Goal: Transaction & Acquisition: Purchase product/service

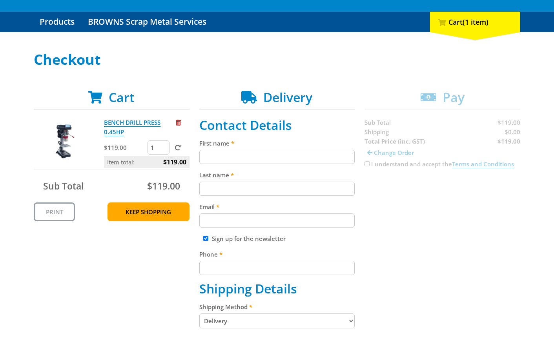
scroll to position [72, 0]
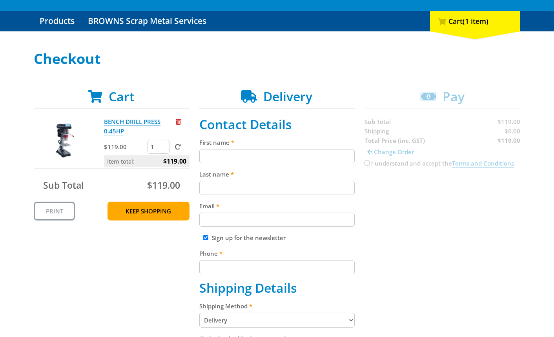
click at [258, 165] on fieldset "Contact Details First name Last name Email Sign up for the newsletter Phone Shi…" at bounding box center [277, 340] width 156 height 447
click at [261, 159] on input "First name" at bounding box center [277, 156] width 156 height 14
paste input "[PERSON_NAME]"
type input "[PERSON_NAME]"
click at [224, 188] on input "Last name" at bounding box center [277, 188] width 156 height 14
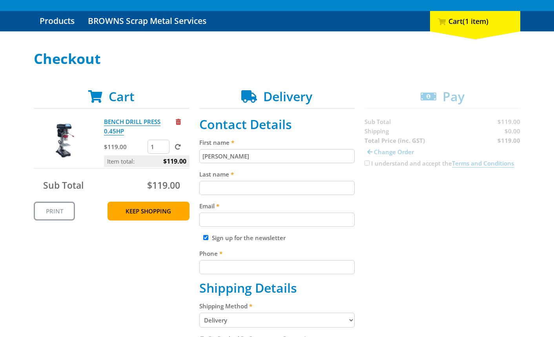
paste input "[PERSON_NAME]"
type input "[PERSON_NAME]"
click at [455, 233] on div "Cart BENCH DRILL PRESS 0.45HP $119.00 1 Item total: $119.00 Sub Total $119.00 P…" at bounding box center [277, 340] width 487 height 502
click at [262, 220] on input "Email" at bounding box center [277, 220] width 156 height 14
click at [296, 219] on input "Email" at bounding box center [277, 220] width 156 height 14
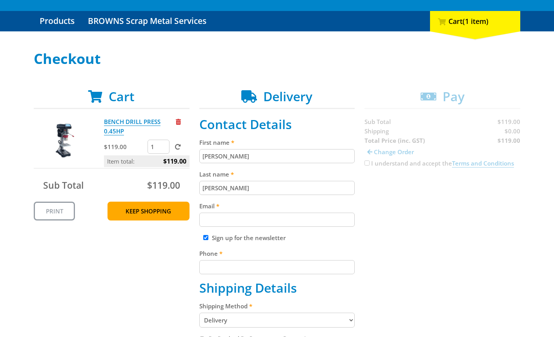
paste input "[EMAIL_ADDRESS][DOMAIN_NAME]"
type input "[EMAIL_ADDRESS][DOMAIN_NAME]"
click at [399, 221] on div "Cart BENCH DRILL PRESS 0.45HP $119.00 1 Item total: $119.00 Sub Total $119.00 P…" at bounding box center [277, 340] width 487 height 502
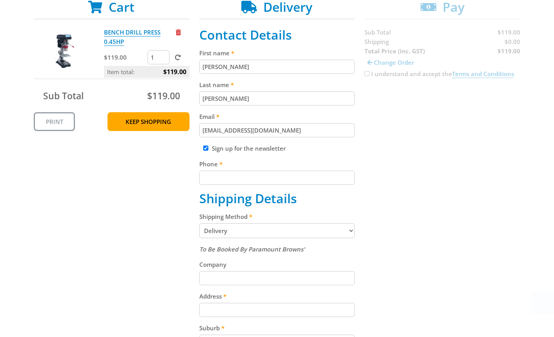
scroll to position [163, 0]
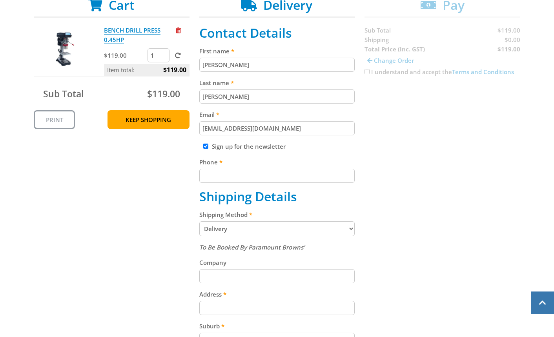
click at [226, 178] on input "Phone" at bounding box center [277, 176] width 156 height 14
click at [289, 165] on label "Phone" at bounding box center [277, 161] width 156 height 9
click at [289, 169] on input "Phone" at bounding box center [277, 176] width 156 height 14
paste input "[PHONE_NUMBER]"
click at [343, 171] on input "[PHONE_NUMBER]" at bounding box center [277, 176] width 156 height 14
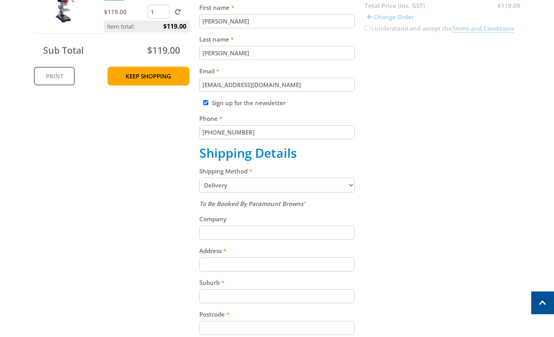
scroll to position [288, 0]
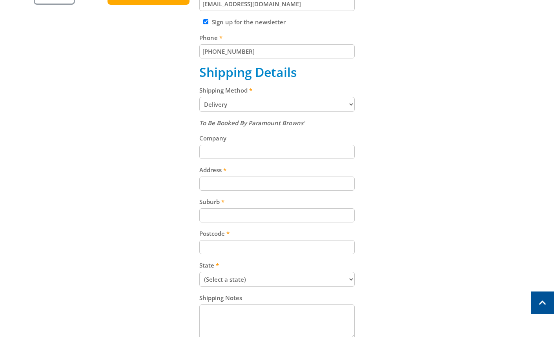
type input "[PHONE_NUMBER]"
click at [267, 147] on input "Company" at bounding box center [277, 152] width 156 height 14
click at [339, 180] on input "Address" at bounding box center [277, 184] width 156 height 14
click at [284, 185] on input "Address" at bounding box center [277, 184] width 156 height 14
paste input "[STREET_ADDRESS]"
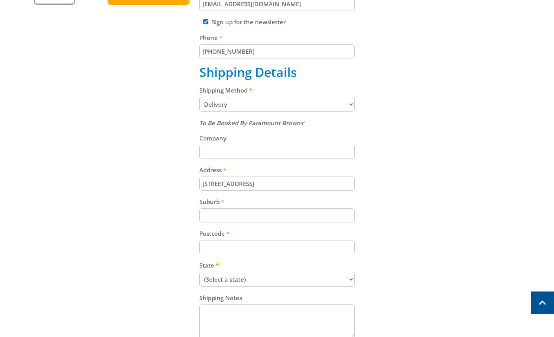
type input "[STREET_ADDRESS]"
drag, startPoint x: 445, startPoint y: 163, endPoint x: 403, endPoint y: 172, distance: 42.1
click at [446, 163] on div "Cart BENCH DRILL PRESS 0.45HP $119.00 1 Item total: $119.00 Sub Total $119.00 P…" at bounding box center [277, 124] width 487 height 502
click at [281, 212] on input "Suburb" at bounding box center [277, 215] width 156 height 14
click at [242, 215] on input "Suburb" at bounding box center [277, 215] width 156 height 14
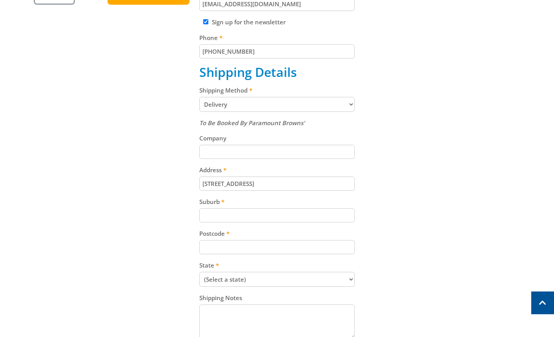
paste input "Gepps Cross"
type input "Gepps Cross"
click at [380, 198] on div "Cart BENCH DRILL PRESS 0.45HP $119.00 1 Item total: $119.00 Sub Total $119.00 P…" at bounding box center [277, 124] width 487 height 502
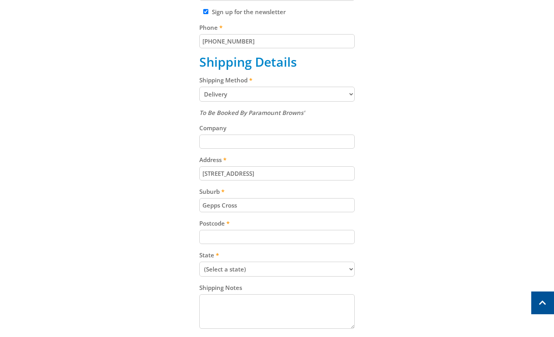
scroll to position [344, 0]
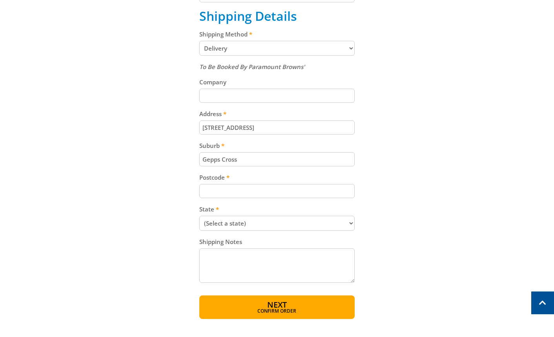
click at [239, 185] on input "Postcode" at bounding box center [277, 191] width 156 height 14
click at [313, 197] on input "Postcode" at bounding box center [277, 191] width 156 height 14
paste input "5094"
type input "5094"
click at [430, 188] on div "Cart BENCH DRILL PRESS 0.45HP $119.00 1 Item total: $119.00 Sub Total $119.00 P…" at bounding box center [277, 68] width 487 height 502
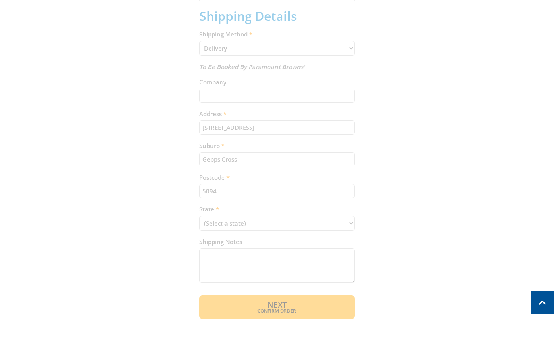
click at [279, 230] on div "Cart BENCH DRILL PRESS 0.45HP $119.00 1 Item total: $119.00 Sub Total $119.00 P…" at bounding box center [277, 68] width 487 height 502
click at [290, 224] on div "Cart BENCH DRILL PRESS 0.45HP $119.00 1 Item total: $119.00 Sub Total $119.00 P…" at bounding box center [277, 68] width 487 height 502
click at [295, 222] on div "Cart BENCH DRILL PRESS 0.45HP $119.00 1 Item total: $119.00 Sub Total $119.00 P…" at bounding box center [277, 68] width 487 height 502
click at [325, 224] on div "Cart BENCH DRILL PRESS 0.45HP $119.00 1 Item total: $119.00 Sub Total $119.00 P…" at bounding box center [277, 68] width 487 height 502
click at [391, 224] on div "Cart BENCH DRILL PRESS 0.45HP $119.00 1 Item total: $119.00 Sub Total $119.00 P…" at bounding box center [277, 68] width 487 height 502
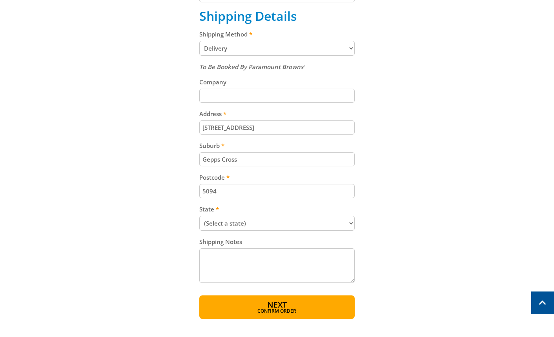
click at [272, 222] on select "(Select a state) [GEOGRAPHIC_DATA] [GEOGRAPHIC_DATA] [GEOGRAPHIC_DATA] [GEOGRAP…" at bounding box center [277, 223] width 156 height 15
select select "SA"
click at [199, 216] on select "(Select a state) [GEOGRAPHIC_DATA] [GEOGRAPHIC_DATA] [GEOGRAPHIC_DATA] [GEOGRAP…" at bounding box center [277, 223] width 156 height 15
click at [310, 314] on span "Confirm order" at bounding box center [277, 312] width 122 height 5
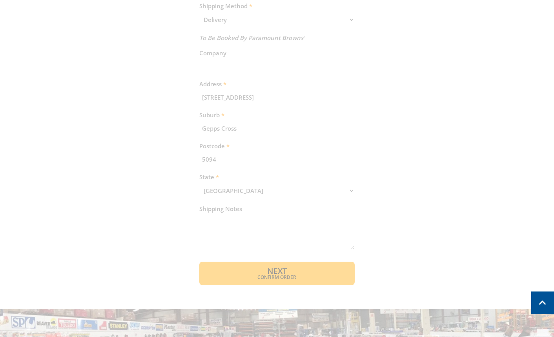
scroll to position [371, 0]
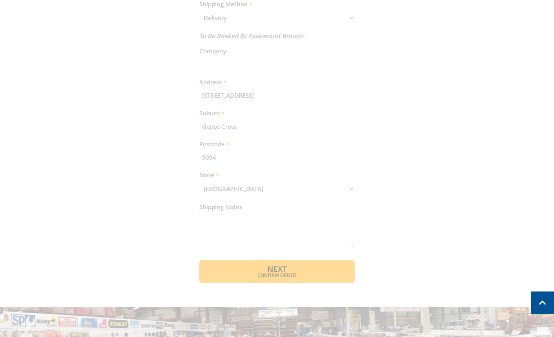
drag, startPoint x: 293, startPoint y: 278, endPoint x: 327, endPoint y: 275, distance: 34.3
click at [292, 281] on div "Cart BENCH DRILL PRESS 0.45HP $119.00 1 Item total: $119.00 Sub Total $119.00 P…" at bounding box center [277, 36] width 487 height 493
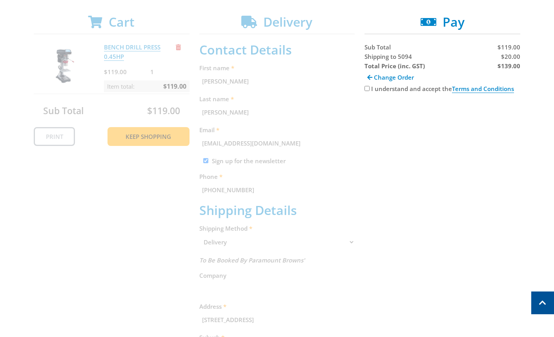
scroll to position [64, 0]
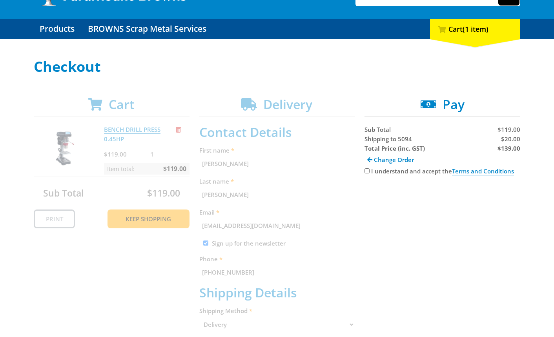
click at [512, 138] on span "$20.00" at bounding box center [510, 139] width 19 height 8
copy span "20.00"
click at [508, 140] on span "$20.00" at bounding box center [510, 139] width 19 height 8
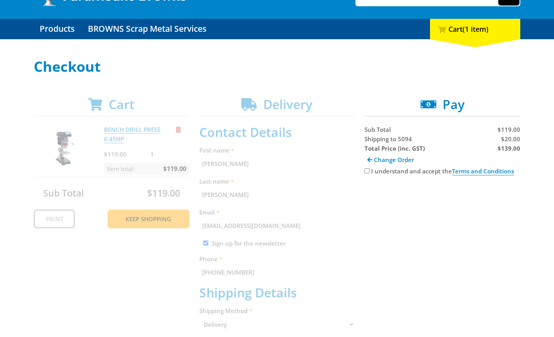
click at [513, 150] on strong "$139.00" at bounding box center [509, 148] width 23 height 8
copy strong "139.00"
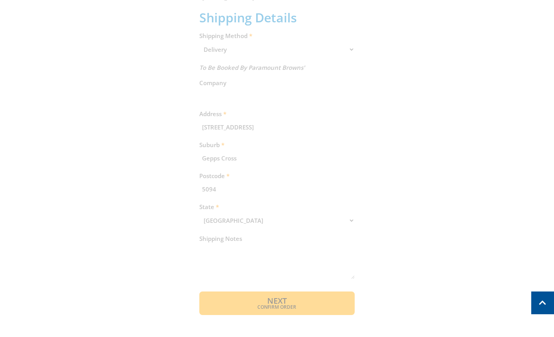
scroll to position [397, 0]
